Goal: Information Seeking & Learning: Find specific page/section

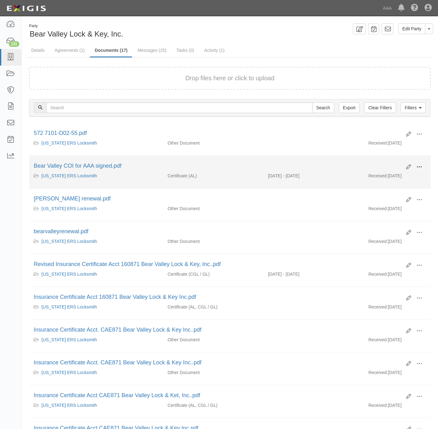
click at [420, 168] on span at bounding box center [419, 167] width 6 height 6
click at [378, 178] on link "View" at bounding box center [388, 175] width 49 height 11
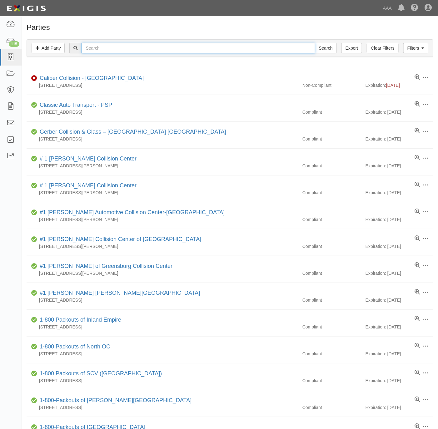
click at [140, 46] on input "text" at bounding box center [197, 48] width 233 height 11
paste input "Victor Valley Towing"
type input "Victor Valley Towing"
click at [323, 48] on input "Search" at bounding box center [326, 48] width 22 height 11
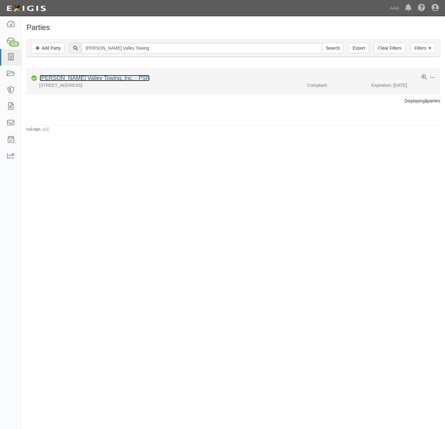
click at [80, 79] on link "Victor Valley Towing, Inc. - PSP" at bounding box center [95, 78] width 110 height 6
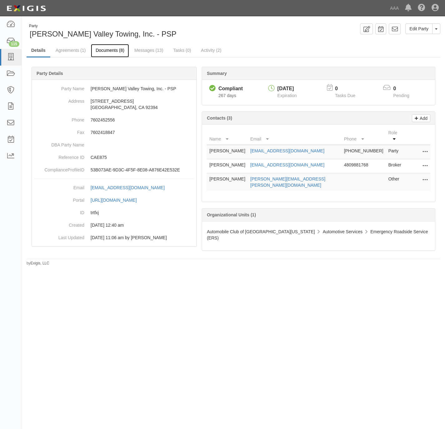
click at [104, 52] on link "Documents (8)" at bounding box center [110, 50] width 38 height 13
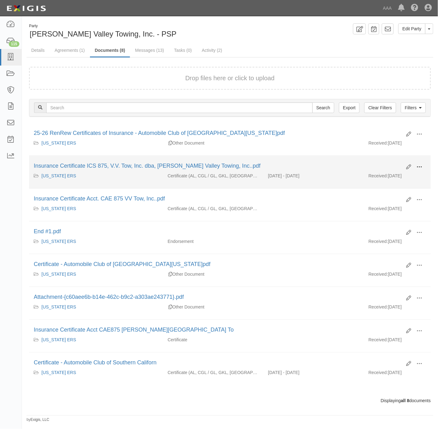
click at [421, 167] on span at bounding box center [419, 167] width 6 height 6
click at [381, 187] on link "View details" at bounding box center [388, 187] width 49 height 11
click at [422, 166] on button at bounding box center [419, 167] width 14 height 11
click at [381, 178] on link "View" at bounding box center [388, 175] width 49 height 11
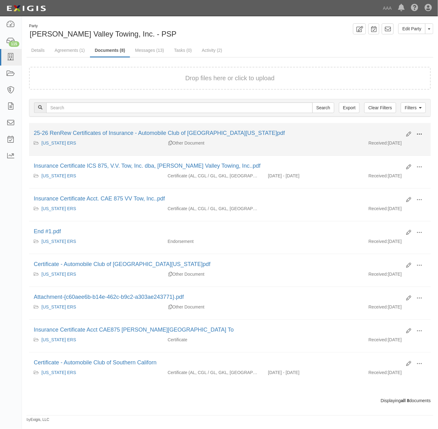
click at [420, 133] on span at bounding box center [419, 134] width 6 height 6
click at [387, 144] on link "View" at bounding box center [388, 143] width 49 height 11
click at [422, 131] on button at bounding box center [419, 134] width 14 height 11
click at [393, 155] on link "View details" at bounding box center [388, 154] width 49 height 11
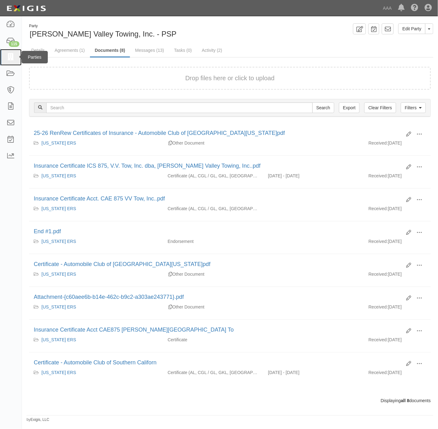
click at [8, 56] on icon at bounding box center [10, 57] width 9 height 7
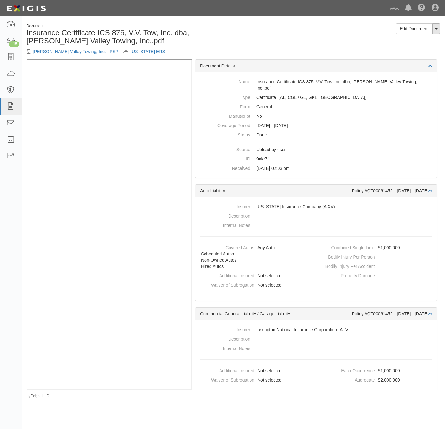
click at [438, 29] on button "Toggle Document Dropdown" at bounding box center [436, 28] width 8 height 11
click at [411, 48] on link "View Audit Trail" at bounding box center [415, 49] width 49 height 8
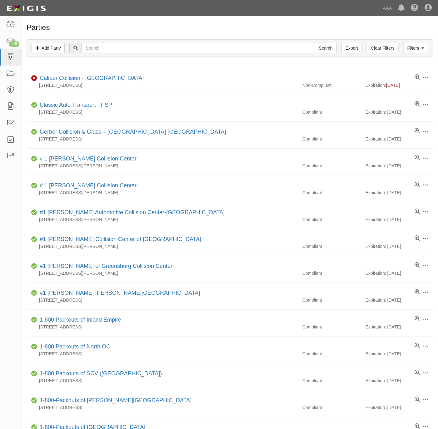
click at [129, 41] on div "Filters Add Party Clear Filters Export Search Filters" at bounding box center [230, 48] width 406 height 17
click at [133, 55] on div "Filters Add Party Clear Filters Export Search Filters" at bounding box center [230, 48] width 406 height 17
click at [135, 50] on input "text" at bounding box center [197, 48] width 233 height 11
paste input "Why did the scarcrow get a promotion in October?"
click at [266, 50] on input "Why did the scarcrow get a promotion in October?" at bounding box center [197, 48] width 233 height 11
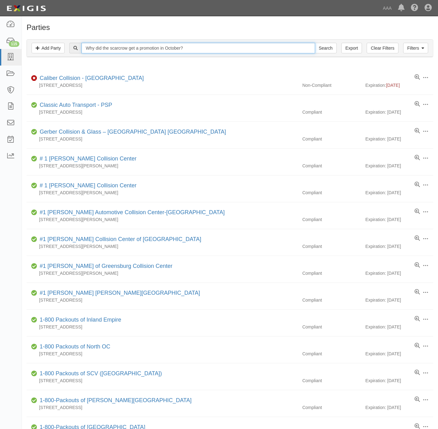
click at [266, 50] on input "Why did the scarcrow get a promotion in October?" at bounding box center [197, 48] width 233 height 11
paste input "Victor Valley Towing"
type input "Victor Valley Towing"
drag, startPoint x: 145, startPoint y: 51, endPoint x: 167, endPoint y: 50, distance: 22.2
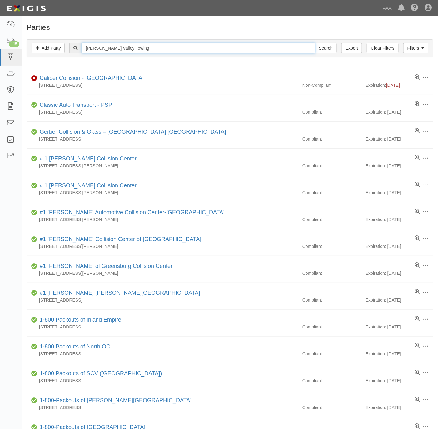
click at [145, 51] on input "Victor Valley Towing" at bounding box center [197, 48] width 233 height 11
click at [320, 48] on input "Search" at bounding box center [326, 48] width 22 height 11
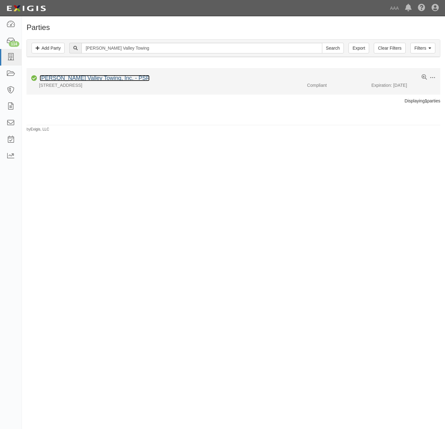
click at [54, 79] on link "[PERSON_NAME] Valley Towing, Inc. - PSP" at bounding box center [95, 78] width 110 height 6
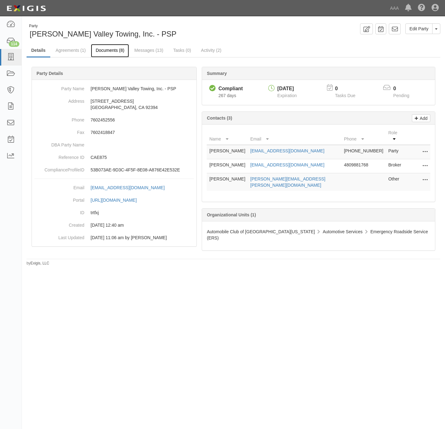
click at [101, 51] on link "Documents (8)" at bounding box center [110, 50] width 38 height 13
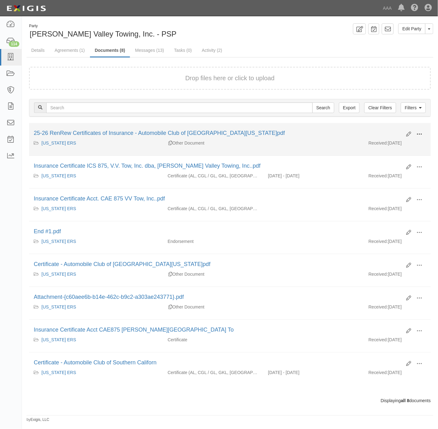
click at [418, 137] on span at bounding box center [419, 134] width 6 height 6
click at [382, 145] on link "View" at bounding box center [388, 143] width 49 height 11
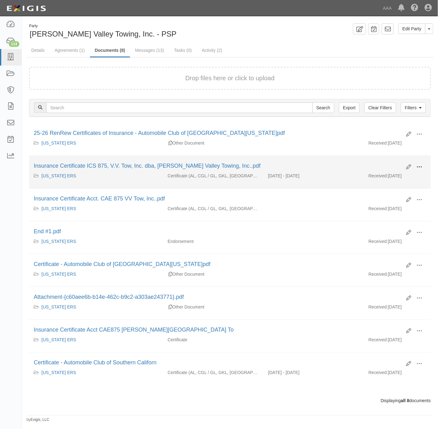
click at [421, 166] on span at bounding box center [419, 167] width 6 height 6
click at [399, 178] on link "View" at bounding box center [388, 175] width 49 height 11
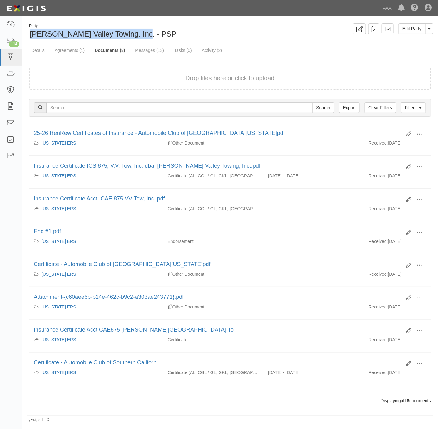
drag, startPoint x: 144, startPoint y: 31, endPoint x: 29, endPoint y: 34, distance: 114.9
click at [29, 34] on div "Party Victor Valley Towing, Inc. - PSP" at bounding box center [126, 31] width 199 height 16
copy span "Victor Valley Towing, Inc. - PSP"
drag, startPoint x: 34, startPoint y: 51, endPoint x: 57, endPoint y: 51, distance: 23.4
click at [34, 51] on link "Details" at bounding box center [38, 50] width 23 height 12
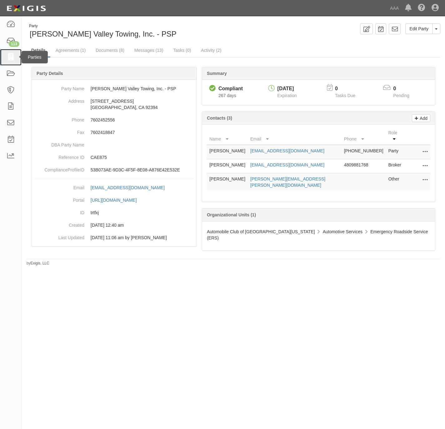
click at [9, 58] on icon at bounding box center [10, 57] width 9 height 7
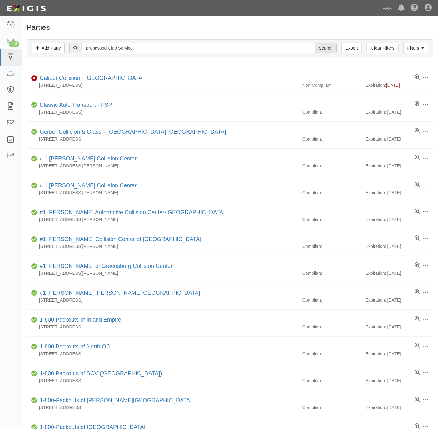
type input "Brentwood Club Service"
click at [326, 48] on input "Search" at bounding box center [326, 48] width 22 height 11
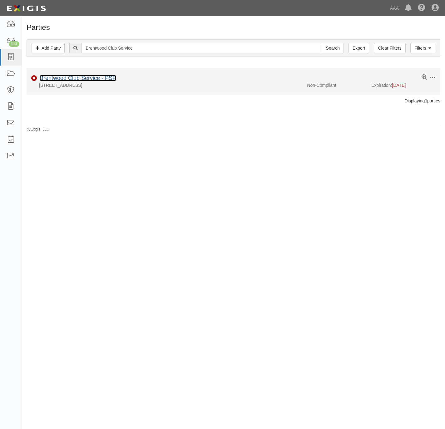
click at [59, 81] on link "Brentwood Club Service - PSP" at bounding box center [78, 78] width 76 height 6
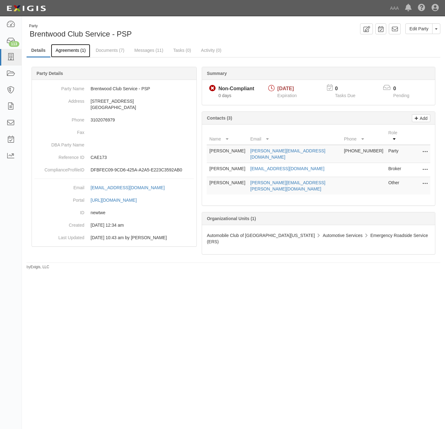
click at [67, 50] on link "Agreements (1)" at bounding box center [70, 50] width 39 height 13
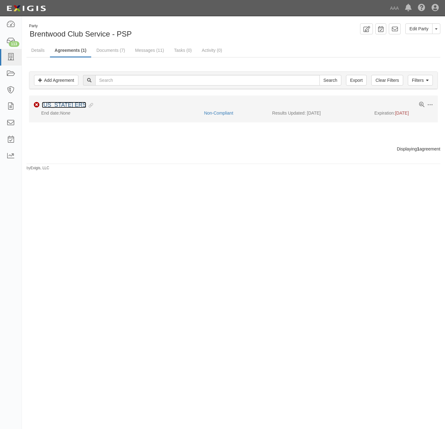
click at [61, 106] on link "[US_STATE] ERS" at bounding box center [64, 105] width 44 height 6
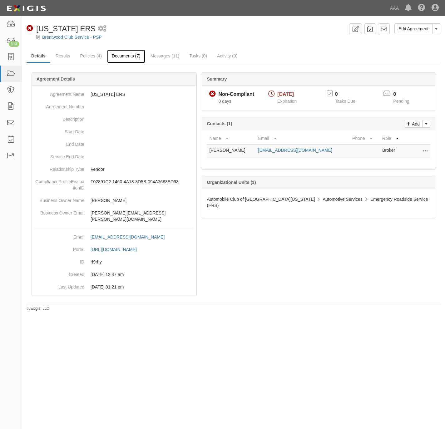
click at [118, 56] on link "Documents (7)" at bounding box center [126, 56] width 38 height 13
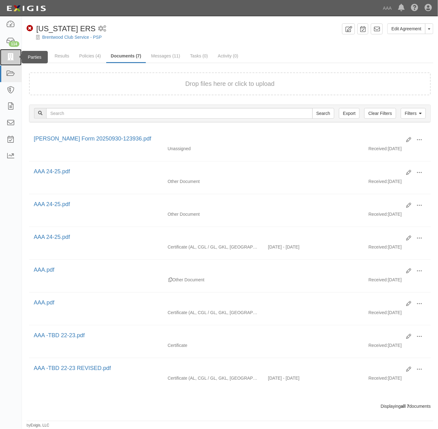
click at [11, 55] on icon at bounding box center [10, 57] width 9 height 7
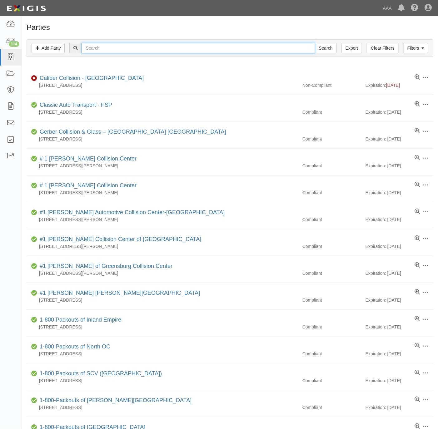
click at [111, 43] on input "text" at bounding box center [197, 48] width 233 height 11
paste input "Creek Hill Auto"
type input "Creek Hill Auto"
click at [328, 47] on input "Search" at bounding box center [326, 48] width 22 height 11
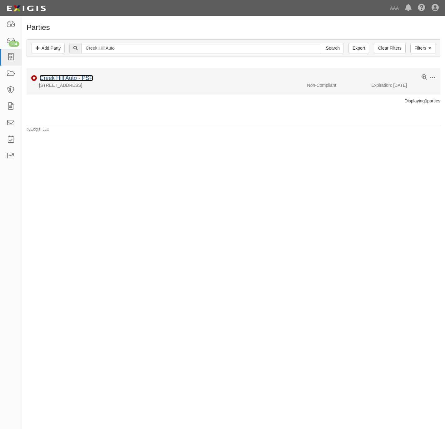
click at [64, 78] on link "Creek Hill Auto - PSP" at bounding box center [66, 78] width 53 height 6
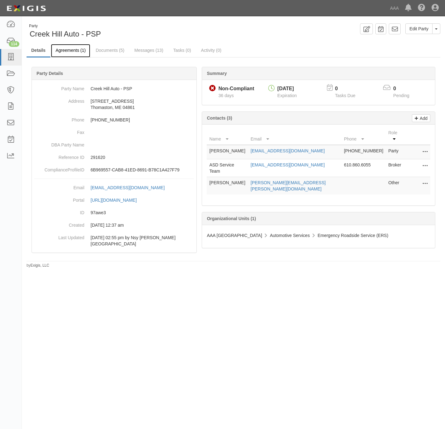
click at [71, 49] on link "Agreements (1)" at bounding box center [70, 50] width 39 height 13
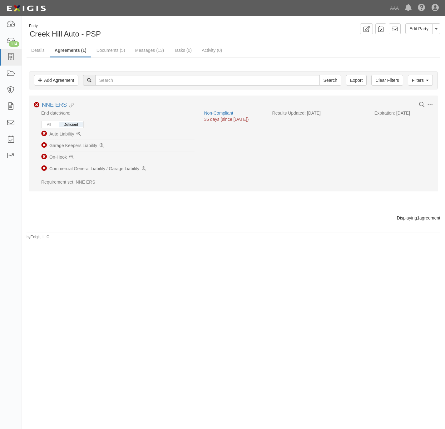
click at [77, 131] on li "Non-Compliant Auto Liability" at bounding box center [117, 134] width 153 height 12
click at [78, 135] on icon at bounding box center [78, 134] width 4 height 4
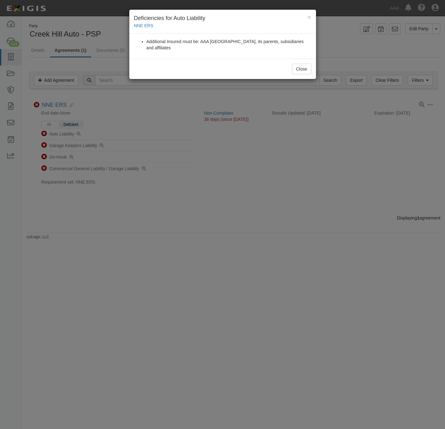
click at [227, 175] on div "× Deficiencies for Auto Liability NNE ERS Additional Insured must be: AAA North…" at bounding box center [222, 214] width 445 height 429
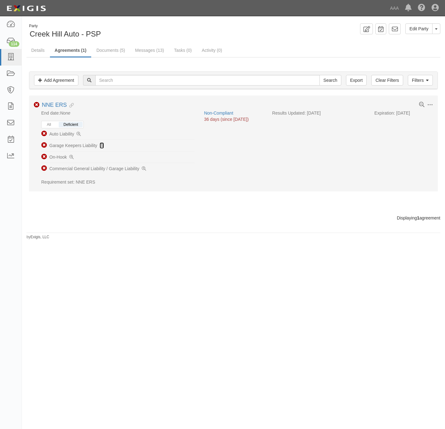
click at [101, 147] on icon at bounding box center [102, 146] width 4 height 4
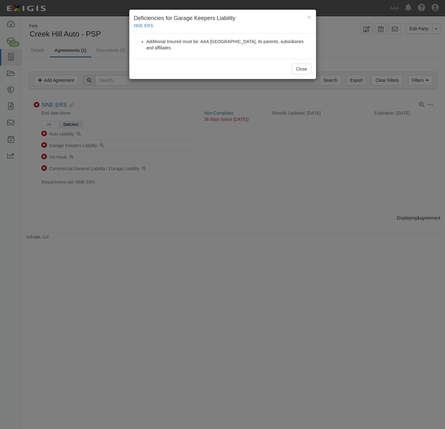
drag, startPoint x: 278, startPoint y: 248, endPoint x: 236, endPoint y: 220, distance: 50.7
click at [266, 237] on div "× Deficiencies for Garage Keepers Liability NNE ERS Additional Insured must be:…" at bounding box center [222, 214] width 445 height 429
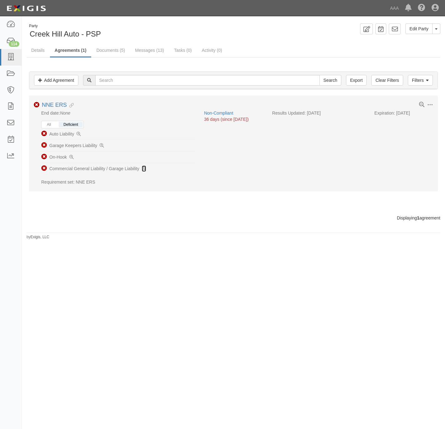
click at [143, 171] on icon at bounding box center [144, 169] width 4 height 4
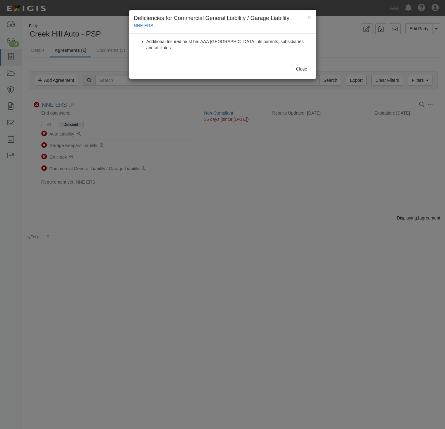
drag, startPoint x: 161, startPoint y: 253, endPoint x: 161, endPoint y: 249, distance: 3.7
click at [161, 253] on div "× Deficiencies for Commercial General Liability / Garage Liability NNE ERS Addi…" at bounding box center [222, 214] width 445 height 429
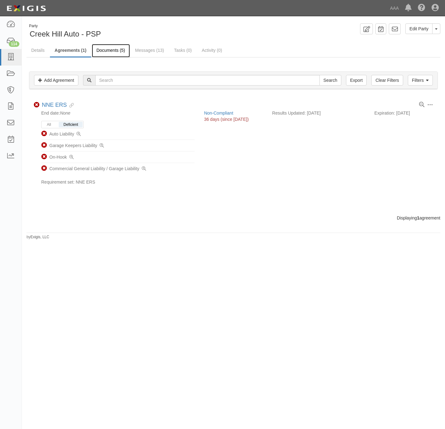
click at [117, 52] on link "Documents (5)" at bounding box center [111, 50] width 38 height 13
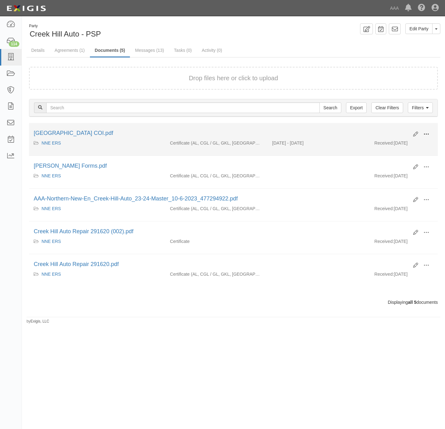
click at [426, 133] on span at bounding box center [426, 134] width 6 height 6
click at [391, 146] on link "View" at bounding box center [395, 143] width 49 height 11
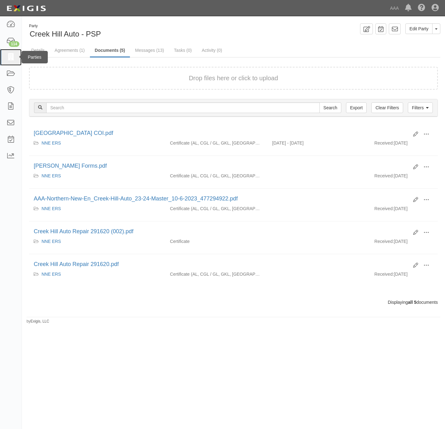
click at [7, 55] on icon at bounding box center [10, 57] width 9 height 7
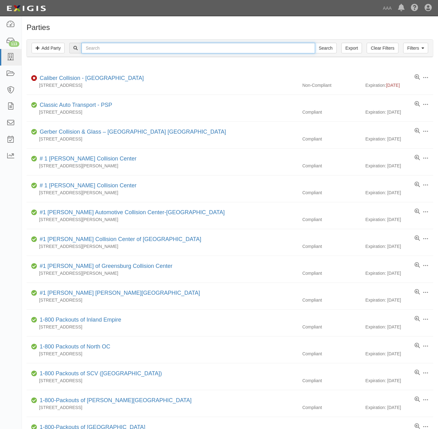
click at [140, 45] on input "text" at bounding box center [197, 48] width 233 height 11
paste input "Texas Roadside Assistance LLC"
type input "Texas Roadside Assistance LLC"
click at [326, 49] on input "Search" at bounding box center [326, 48] width 22 height 11
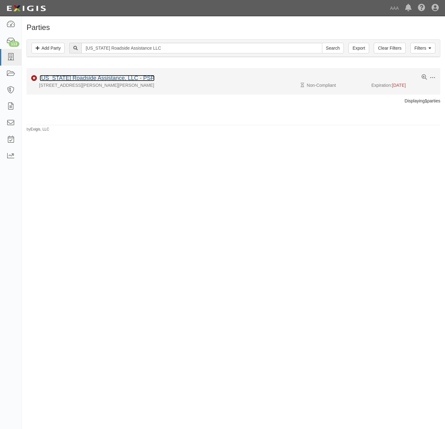
drag, startPoint x: 0, startPoint y: 0, endPoint x: 76, endPoint y: 77, distance: 108.2
click at [76, 77] on link "Texas Roadside Assistance, LLC - PSP" at bounding box center [97, 78] width 115 height 6
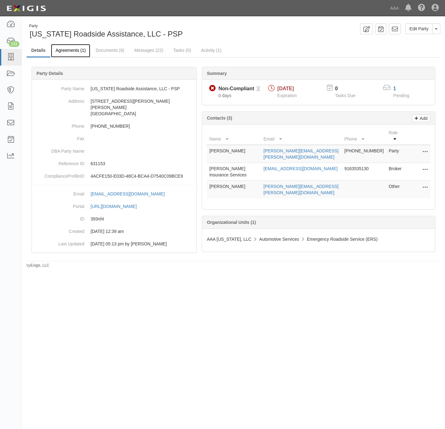
click at [72, 51] on link "Agreements (1)" at bounding box center [70, 50] width 39 height 13
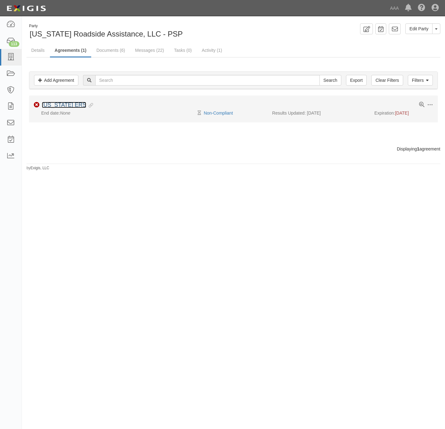
click at [56, 108] on link "Texas ERS" at bounding box center [64, 105] width 44 height 6
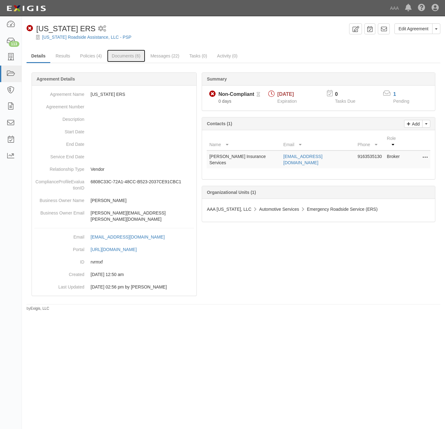
click at [116, 55] on link "Documents (6)" at bounding box center [126, 56] width 38 height 12
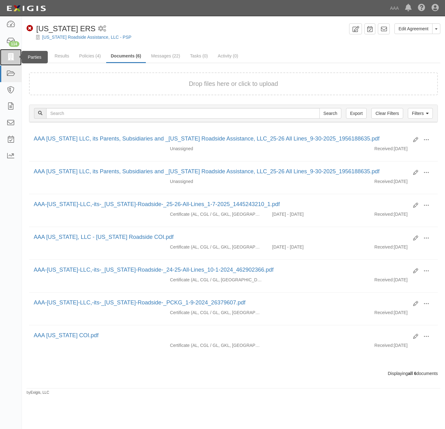
click at [12, 57] on icon at bounding box center [10, 57] width 9 height 7
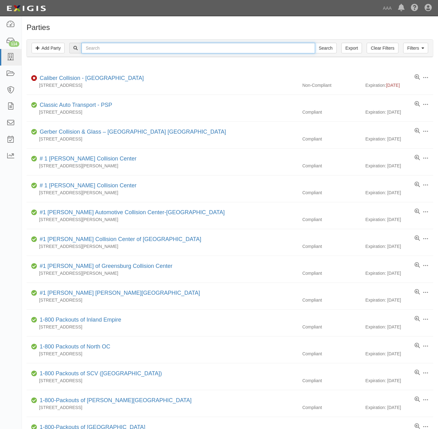
click at [128, 51] on input "text" at bounding box center [197, 48] width 233 height 11
paste input "631611"
type input "631611"
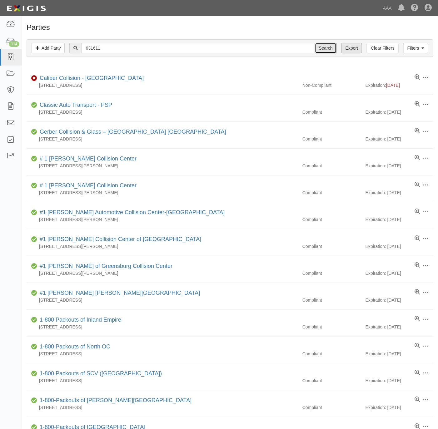
drag, startPoint x: 325, startPoint y: 51, endPoint x: 340, endPoint y: 43, distance: 16.9
click at [325, 51] on input "Search" at bounding box center [326, 48] width 22 height 11
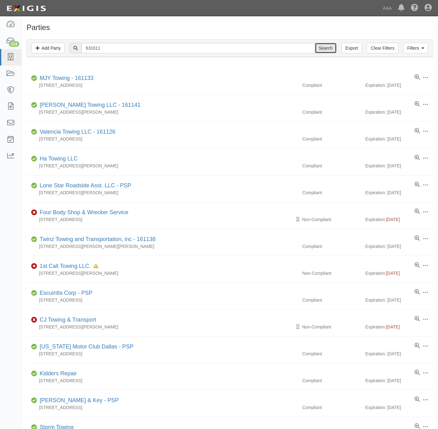
drag, startPoint x: 326, startPoint y: 52, endPoint x: 323, endPoint y: 44, distance: 9.1
click at [326, 49] on input "Search" at bounding box center [326, 48] width 22 height 11
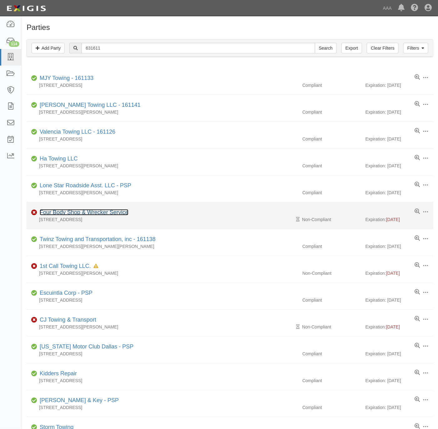
click at [64, 213] on link "Four Body Shop & Wrecker Service" at bounding box center [84, 212] width 89 height 6
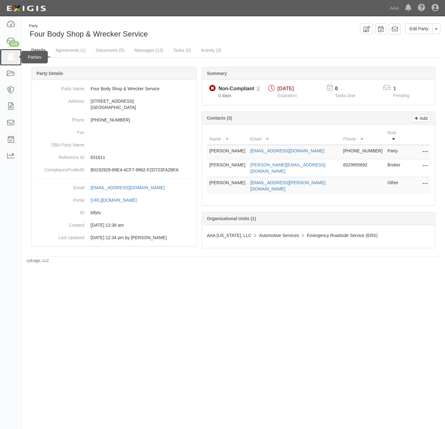
click at [9, 56] on icon at bounding box center [10, 57] width 9 height 7
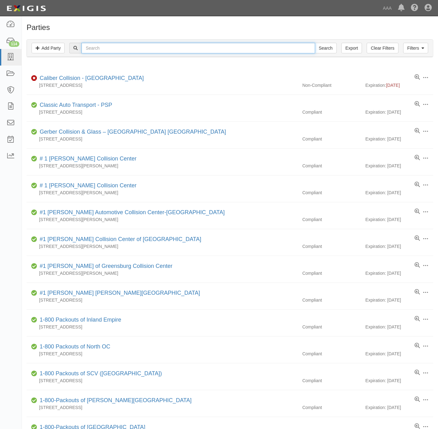
click at [120, 49] on input "text" at bounding box center [197, 48] width 233 height 11
paste input "dba American Leak Detec"
click at [91, 46] on input "dba American Leak Detec" at bounding box center [197, 48] width 233 height 11
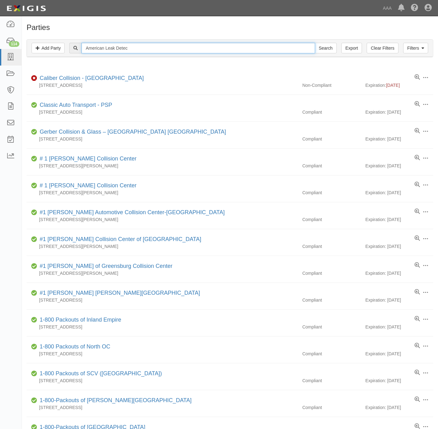
click at [143, 49] on input "American Leak Detec" at bounding box center [197, 48] width 233 height 11
type input "American Leak Detection"
click at [315, 43] on input "Search" at bounding box center [326, 48] width 22 height 11
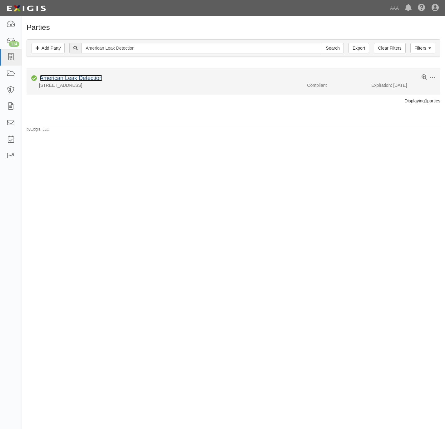
click at [64, 78] on link "American Leak Detection" at bounding box center [71, 78] width 63 height 6
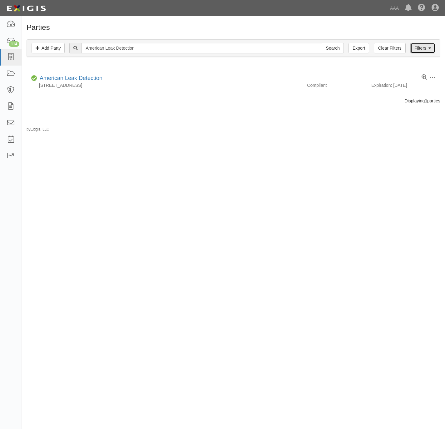
click at [423, 49] on link "Filters" at bounding box center [422, 48] width 25 height 11
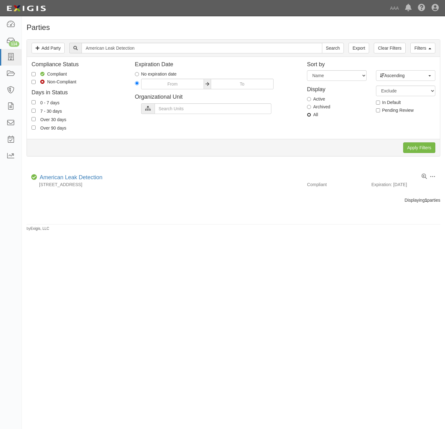
click at [308, 114] on input "All" at bounding box center [309, 115] width 4 height 4
radio input "true"
click at [416, 149] on input "Apply Filters" at bounding box center [419, 147] width 32 height 11
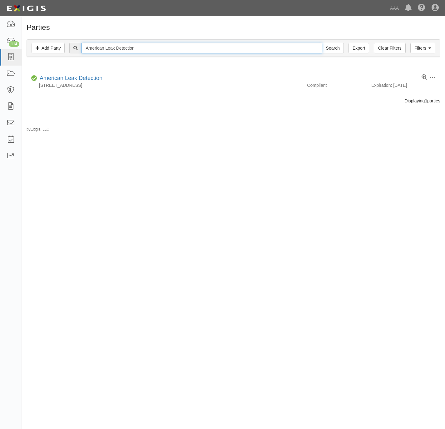
click at [125, 52] on input "American Leak Detection" at bounding box center [201, 48] width 240 height 11
paste input "rkco Security"
type input "Arkco Security"
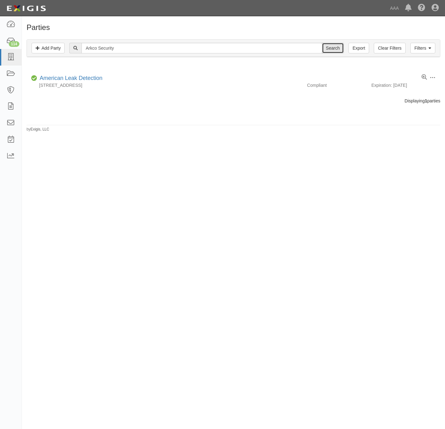
click at [329, 49] on input "Search" at bounding box center [333, 48] width 22 height 11
